Goal: Communication & Community: Answer question/provide support

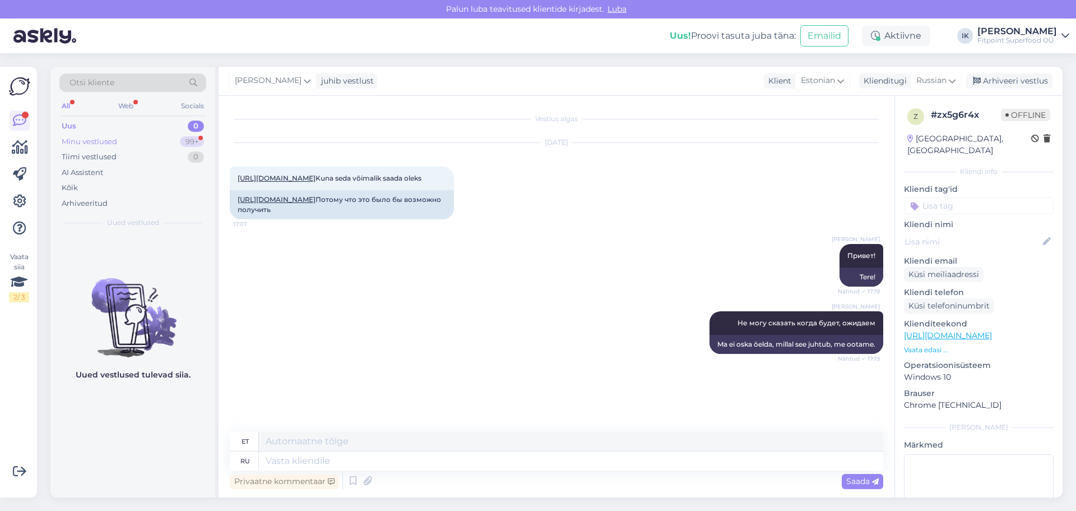
click at [118, 141] on div "Minu vestlused 99+" at bounding box center [132, 142] width 147 height 16
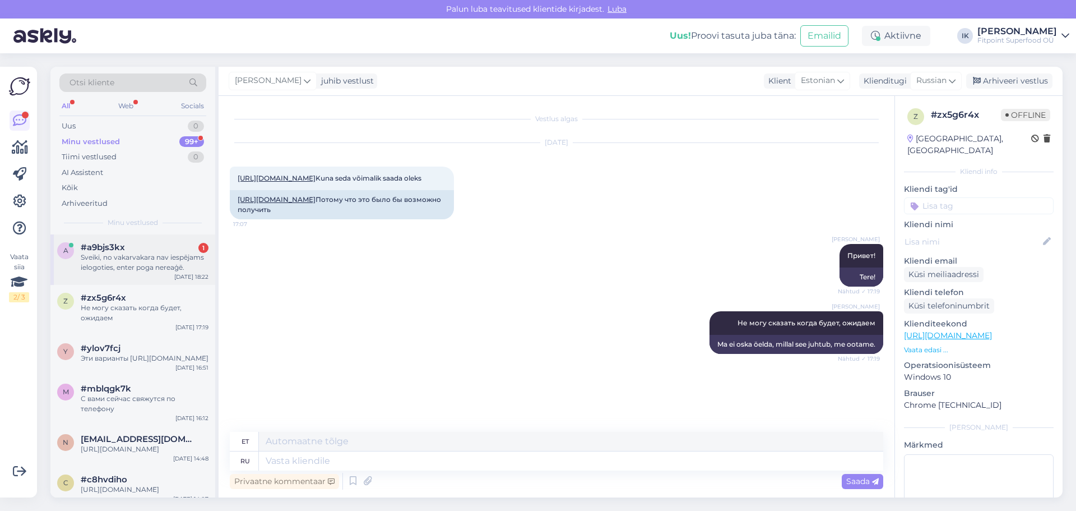
click at [148, 256] on div "Sveiki, no vakarvakara nav iespējams ielogoties, enter poga nereaģē." at bounding box center [145, 262] width 128 height 20
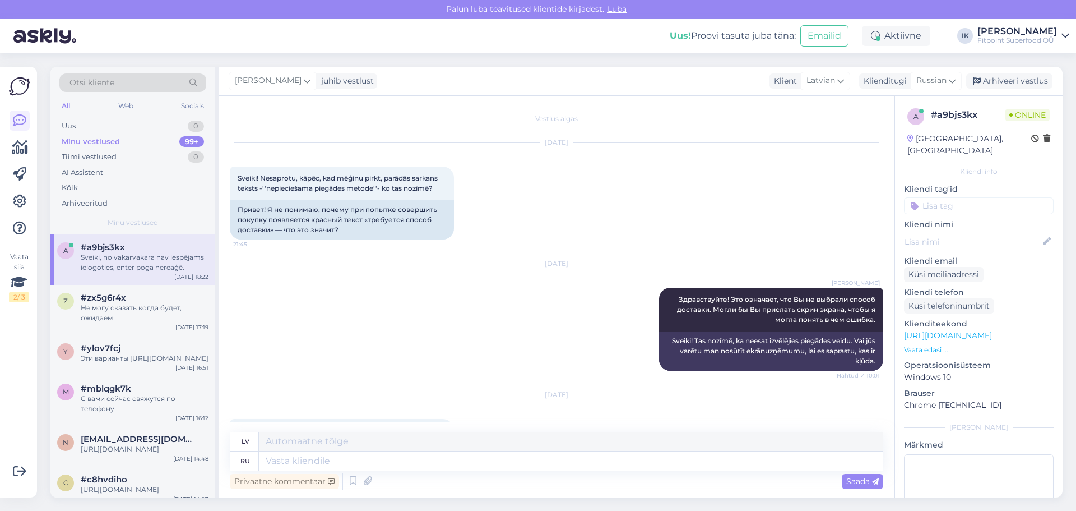
scroll to position [624, 0]
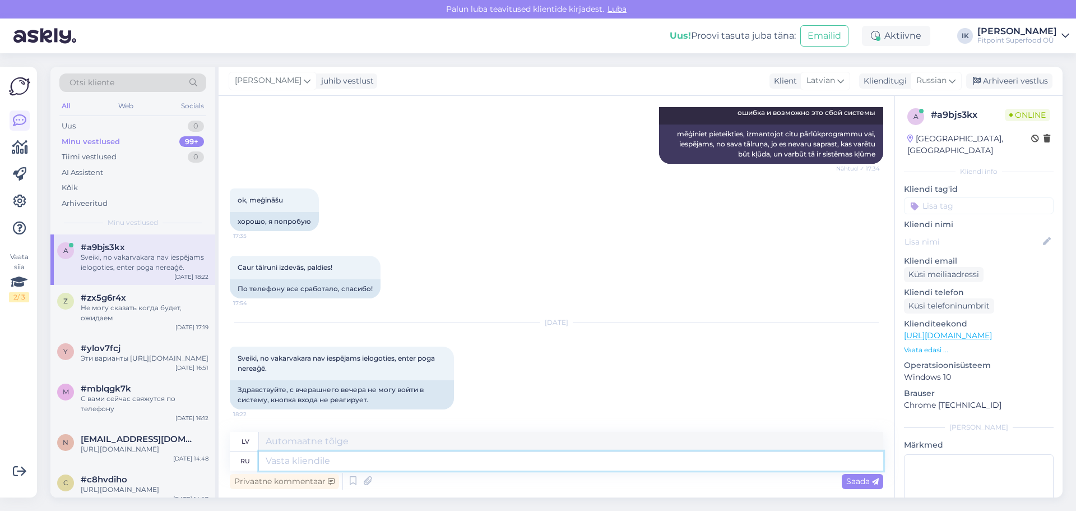
click at [312, 464] on textarea at bounding box center [571, 460] width 624 height 19
type textarea "Привет"
type textarea "Sveiki"
type textarea "Привет!"
type textarea "Sveiki!"
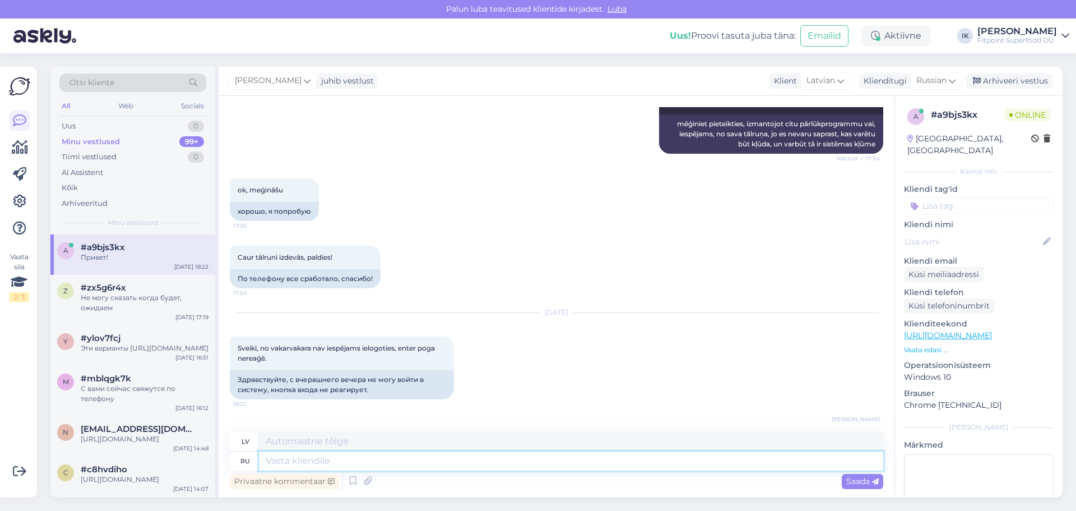
scroll to position [691, 0]
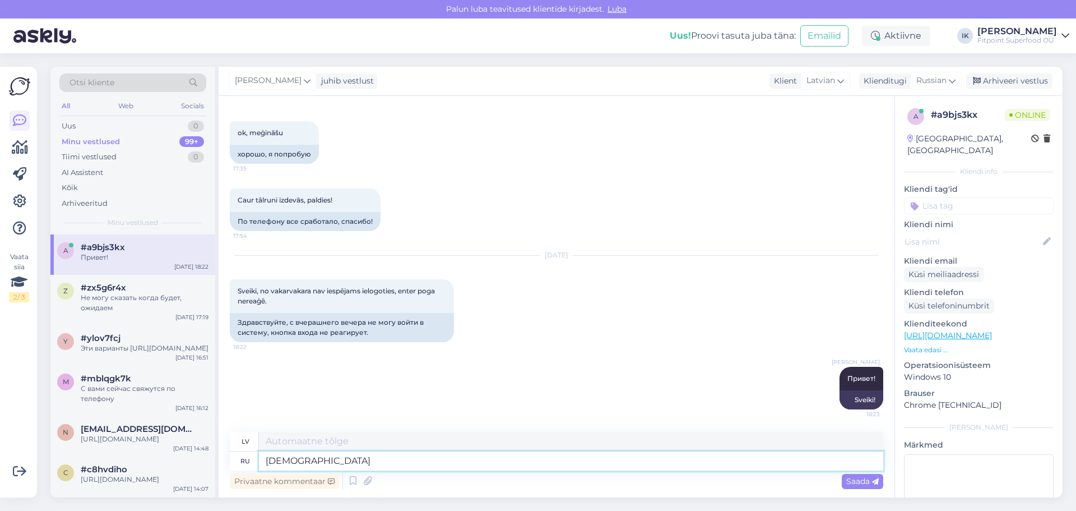
type textarea "[DEMOGRAPHIC_DATA]"
type textarea "Pat"
type textarea "[DEMOGRAPHIC_DATA] не"
type textarea "Pat ne"
type textarea "[DEMOGRAPHIC_DATA] не знаю"
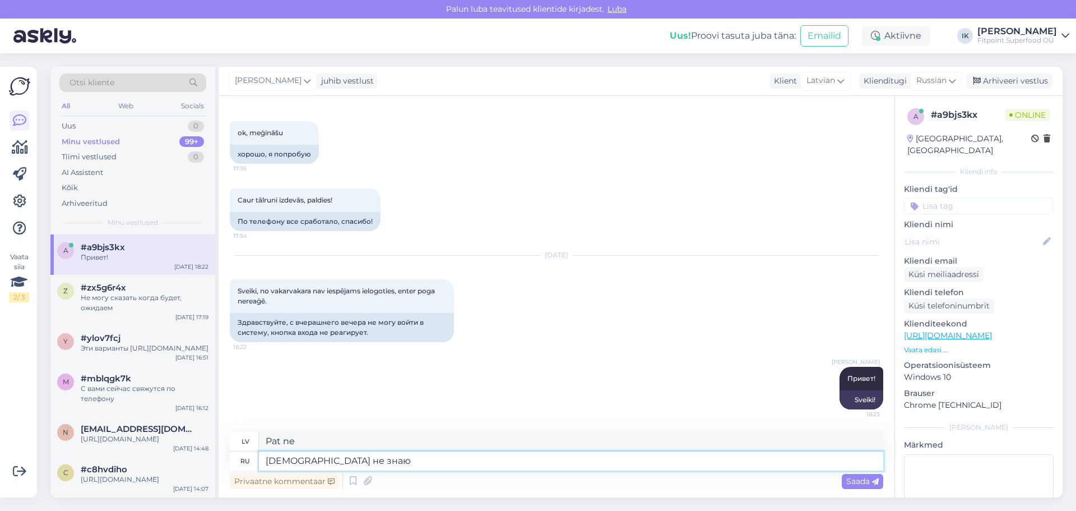
type textarea "[PERSON_NAME]"
type textarea "[DEMOGRAPHIC_DATA] не знаю как"
type textarea "Es pat nezinu, kā"
type textarea "[DEMOGRAPHIC_DATA] не знаю как вам"
type textarea "Es pat nezinu par [PERSON_NAME]"
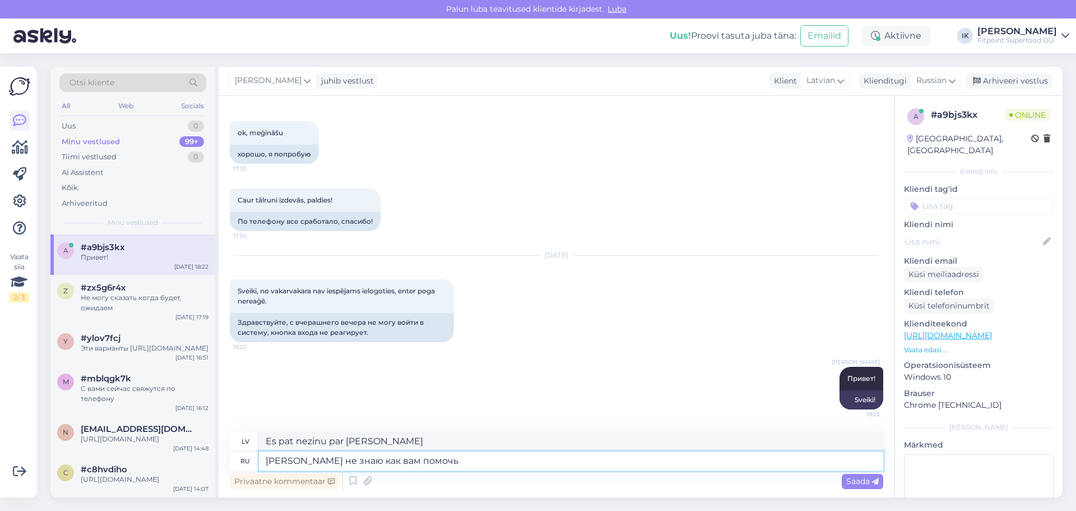
type textarea "[PERSON_NAME] не знаю как вам помочь."
type textarea "Es pat nezinu, kā tev palīdzēt"
type textarea "[PERSON_NAME] не знаю как вам помочь."
type textarea "Es pat nezinu, kā tev palīdzēt."
type textarea "[PERSON_NAME] не знаю как вам помочь. Сейчас у"
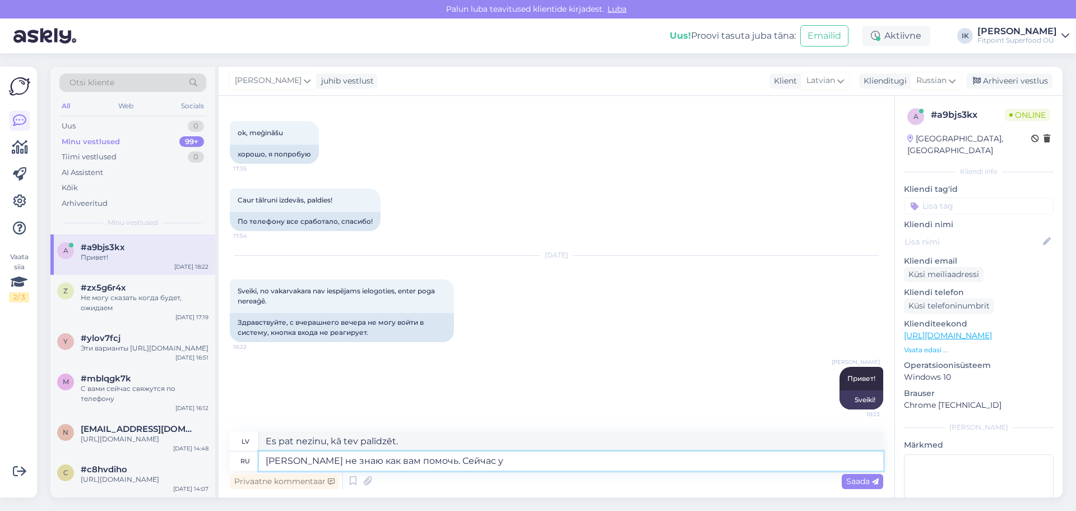
type textarea "Es pat nezinu, kā tev palīdzēt. Šobrīd."
type textarea "[PERSON_NAME] не знаю как вам помочь. Сейчас у нас"
type textarea "Es pat nezinu, kā tev palīdzēt. Šobrīd mums ir"
type textarea "[PERSON_NAME] не знаю как вам помочь. Сейчас у нас на"
type textarea "Es pat nezinu, kā tev palīdzēt. Mums tas tagad ir."
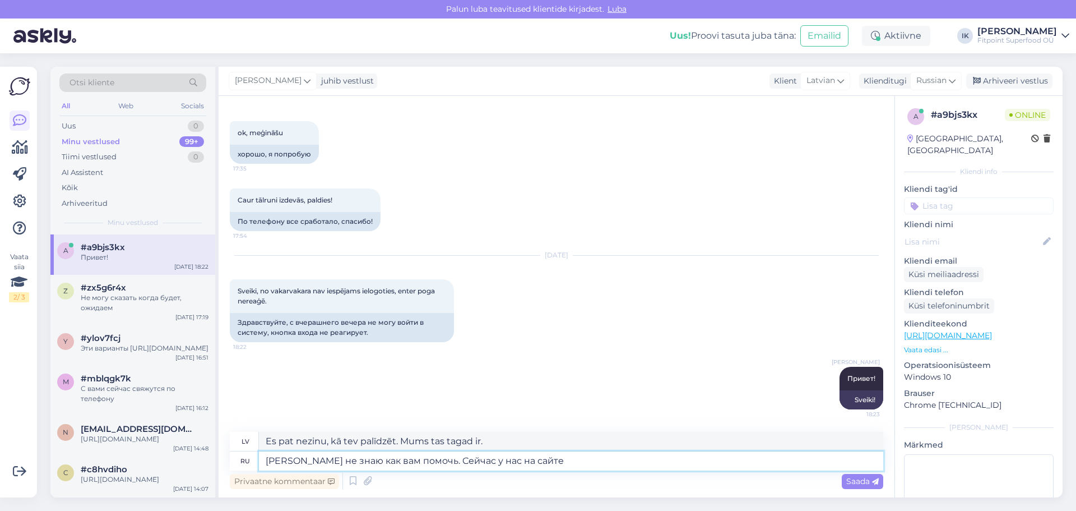
type textarea "[PERSON_NAME] не знаю как вам помочь. Сейчас у нас на сайте"
type textarea "Es pat nezinu, kā jums palīdzēt. Tagad mūsu tīmekļa vietnē."
type textarea "[PERSON_NAME] не знаю как вам помочь. Сейчас у нас на сайте нет н"
type textarea "Es pat nezinu, kā jums palīdzēt. Mūsu vietnē šobrīd tādu nav."
type textarea "[PERSON_NAME] не знаю как вам помочь. Сейчас у нас на сайте нет никаих раб"
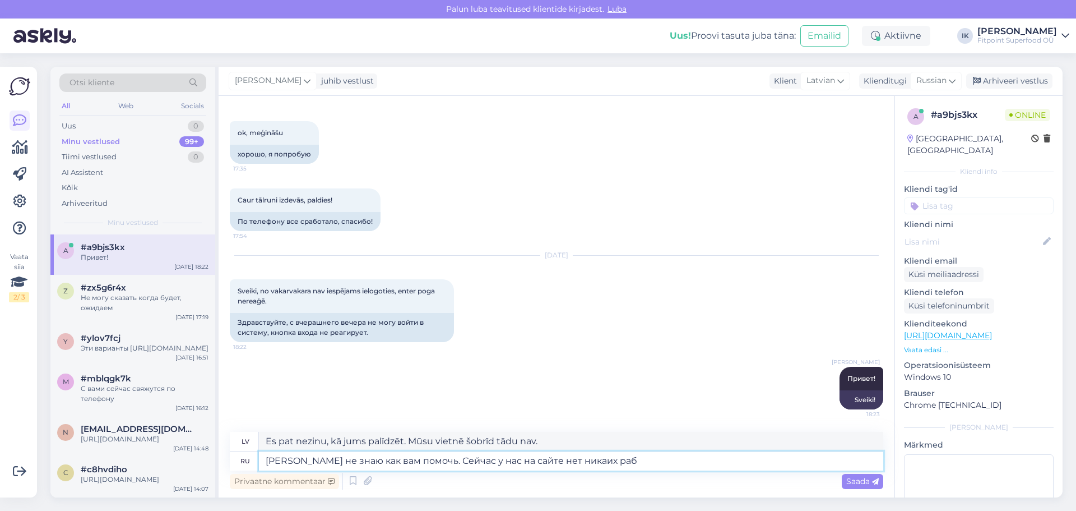
type textarea "Es pat nezinu, kā jums palīdzēt. Mūsu vietnē šobrīd nav neviena ra."
type textarea "[PERSON_NAME] не знаю как вам помочь. Сейчас у нас на сайте нет никаих работ,"
type textarea "Es pat nezinu, kā jums palīdzēt. Mūsu vietnē šobrīd nav nekāda darba."
type textarea "[PERSON_NAME] не знаю как вам помочь. Сейчас у нас на сайте нет никаих работ, в…"
type textarea "Es pat nezinu, kā jums palīdzēt. Mūsu vietnē šobrīd nav nekāda darba, tas arī v…"
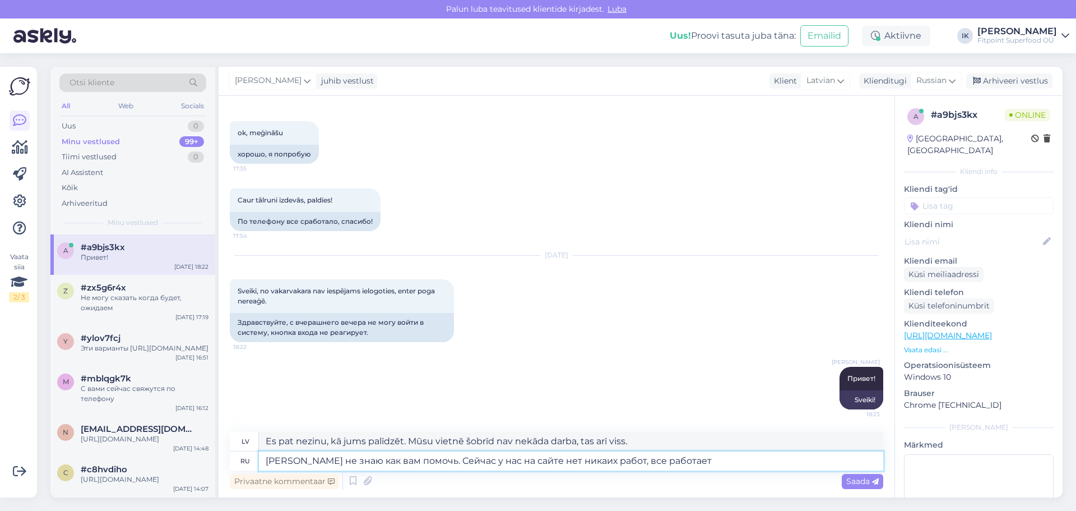
type textarea "[PERSON_NAME] не знаю как вам помочь. Сейчас у нас на сайте нет никаих работ, в…"
type textarea "Es pat nezinu, kā jums palīdzēt. Mūsu vietnē pašlaik nav nekādu darbu, viss dar…"
type textarea "[PERSON_NAME] не знаю как вам помочь. Сейчас у нас на сайте нет никаих работ, в…"
type textarea "Es pat nezinu, kā jums palīdzēt. Mūsu vietnē pašlaik nav nekāda darba, viss dar…"
type textarea "[PERSON_NAME] не знаю как вам помочь. Сейчас у нас на сайте нет никаих работ, в…"
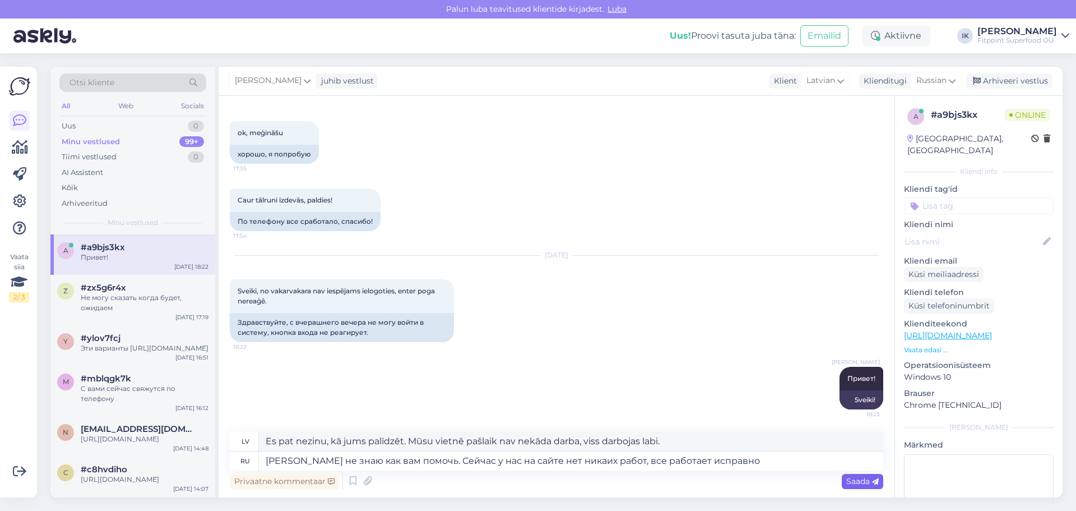
click at [857, 480] on span "Saada" at bounding box center [862, 481] width 33 height 10
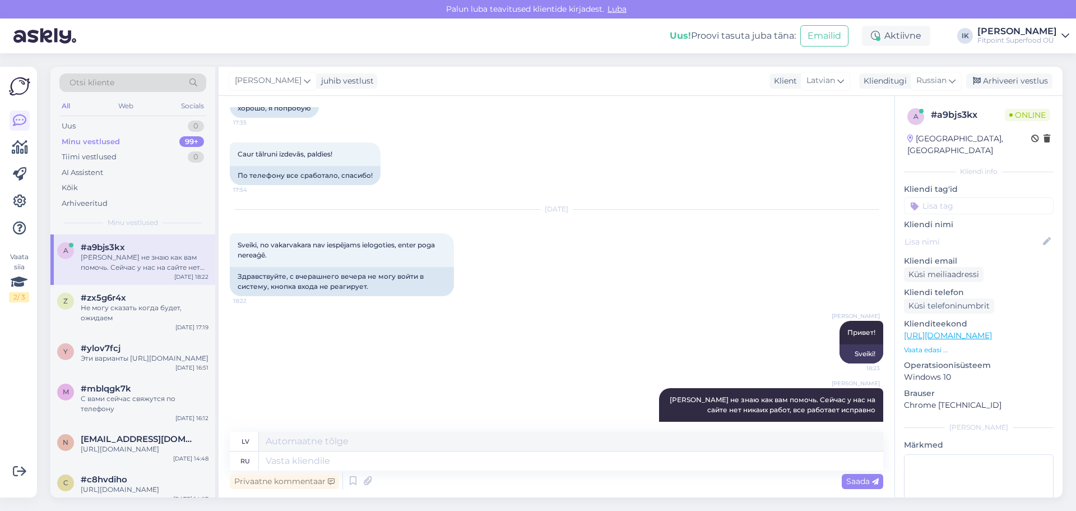
scroll to position [778, 0]
